Goal: Entertainment & Leisure: Browse casually

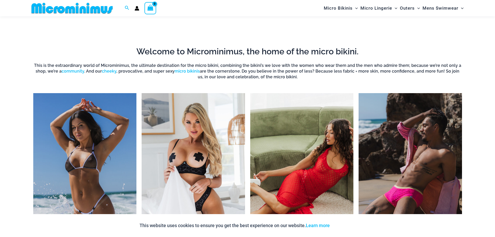
scroll to position [230, 0]
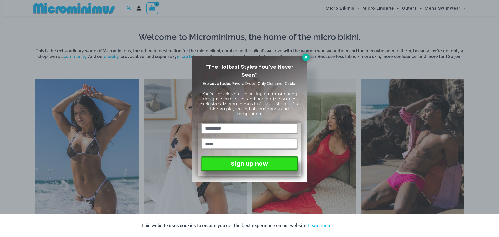
click at [305, 58] on icon at bounding box center [306, 57] width 3 height 3
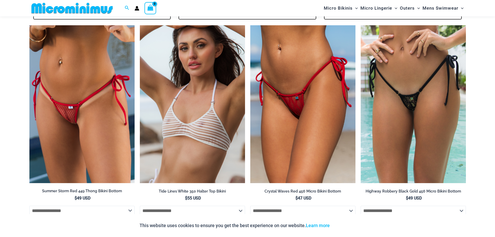
scroll to position [1166, 0]
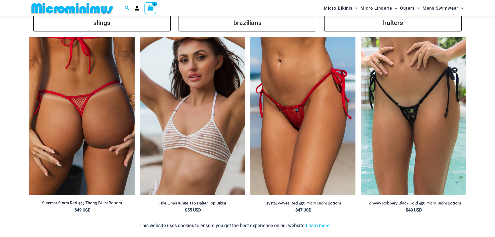
click at [71, 125] on img at bounding box center [81, 116] width 105 height 158
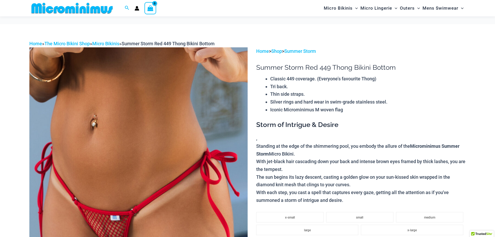
scroll to position [78, 0]
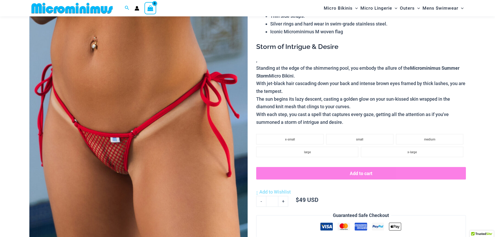
click at [100, 140] on img at bounding box center [138, 133] width 218 height 328
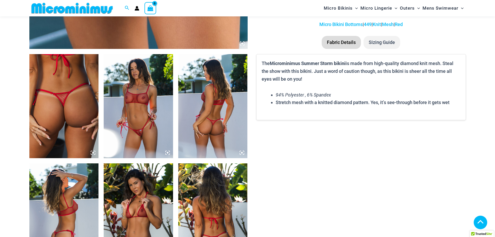
scroll to position [338, 0]
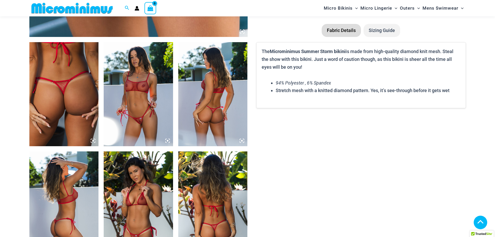
click at [140, 122] on img at bounding box center [138, 94] width 69 height 104
click at [168, 140] on icon at bounding box center [168, 141] width 2 height 2
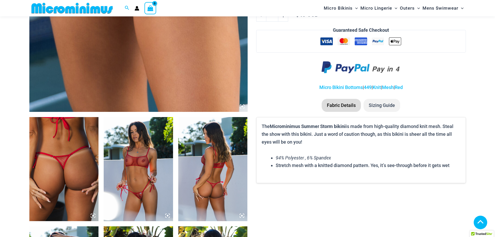
scroll to position [333, 0]
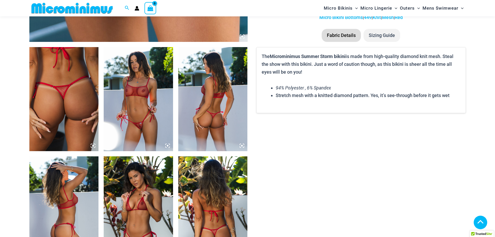
click at [154, 111] on img at bounding box center [138, 99] width 69 height 104
click at [75, 175] on img at bounding box center [63, 208] width 69 height 104
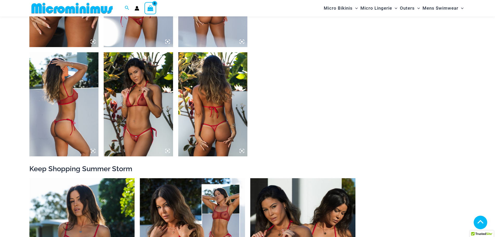
click at [124, 143] on img at bounding box center [138, 104] width 69 height 104
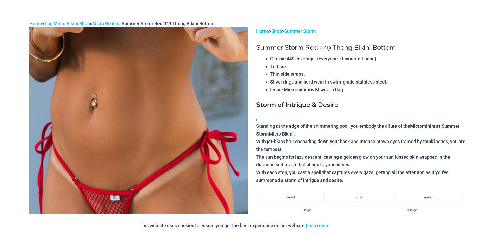
scroll to position [0, 0]
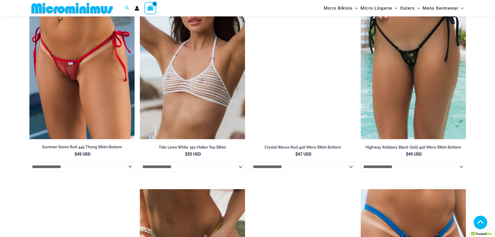
scroll to position [1166, 0]
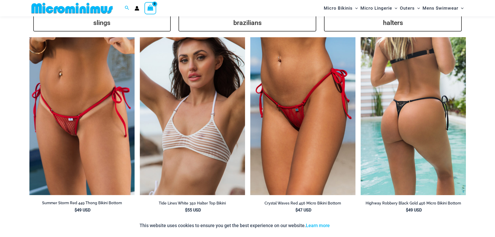
click at [425, 127] on img at bounding box center [413, 116] width 105 height 158
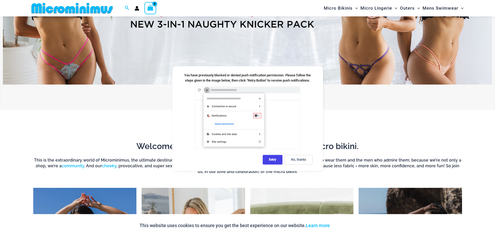
scroll to position [0, 0]
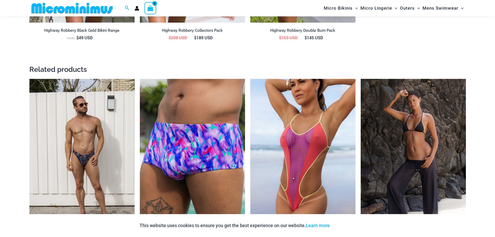
scroll to position [803, 0]
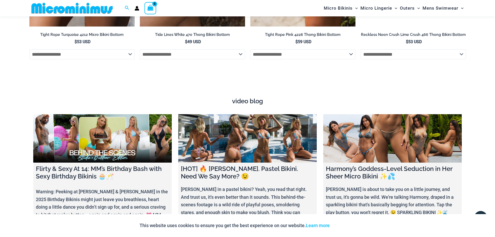
scroll to position [1791, 0]
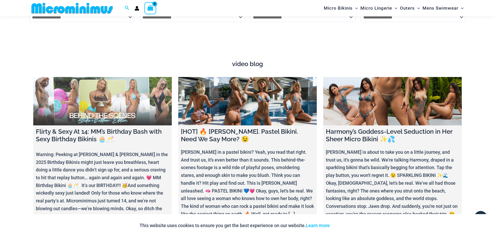
click at [99, 101] on link at bounding box center [102, 101] width 139 height 49
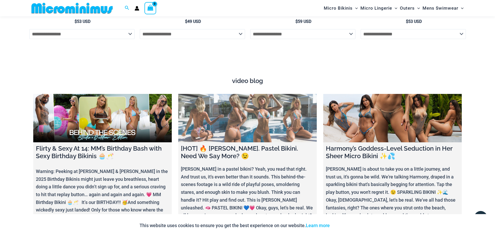
scroll to position [1765, 0]
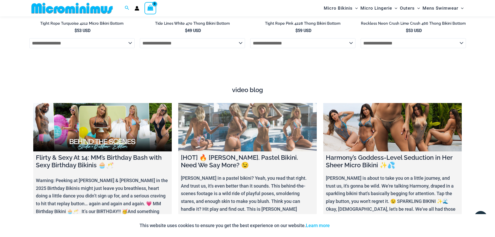
click at [236, 134] on link at bounding box center [247, 127] width 139 height 49
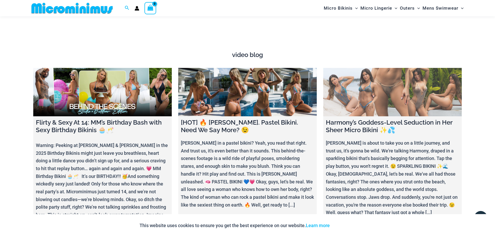
scroll to position [1791, 0]
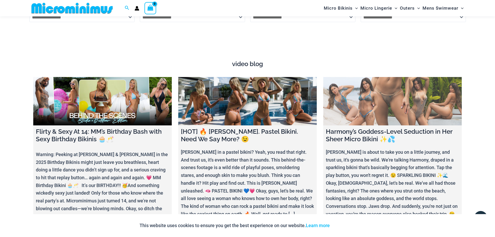
click at [389, 96] on link at bounding box center [393, 101] width 139 height 49
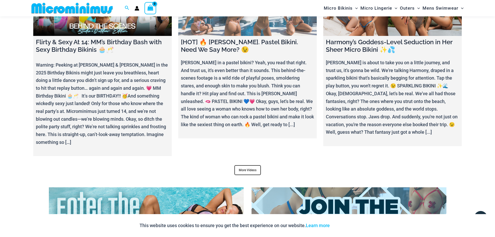
scroll to position [1895, 0]
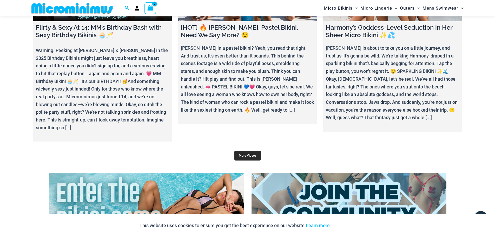
click at [245, 154] on link "More Videos" at bounding box center [248, 156] width 27 height 10
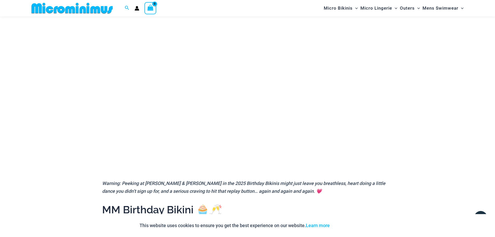
scroll to position [48, 0]
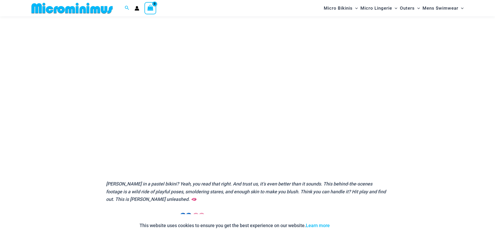
scroll to position [74, 0]
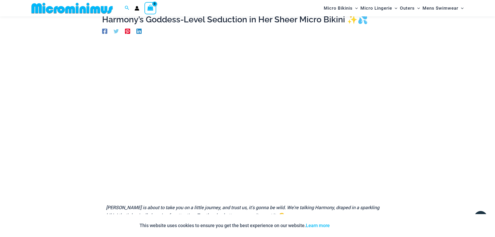
scroll to position [27, 0]
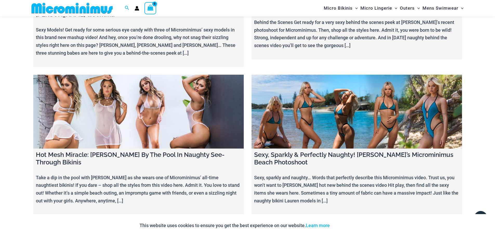
scroll to position [5119, 0]
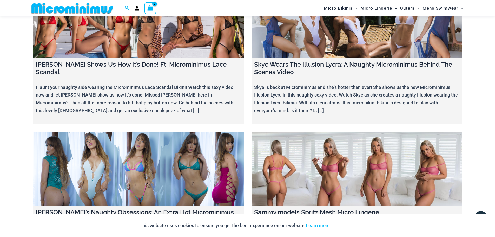
scroll to position [6311, 0]
